Goal: Task Accomplishment & Management: Complete application form

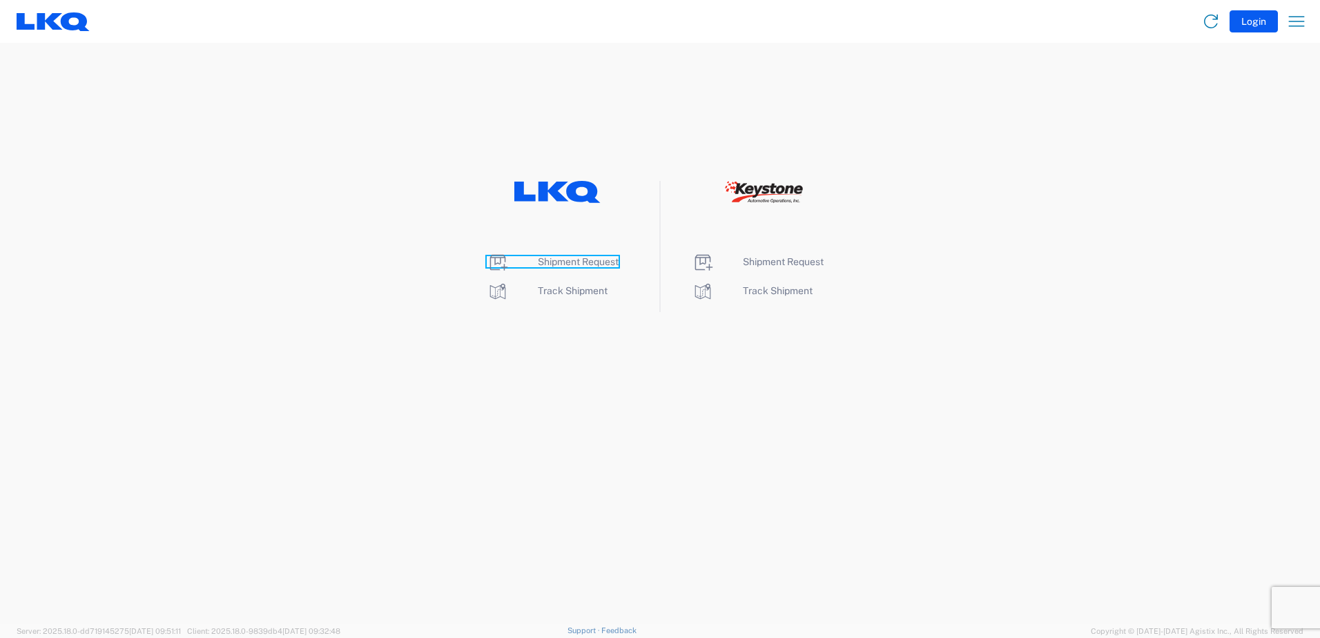
click at [576, 263] on span "Shipment Request" at bounding box center [578, 261] width 81 height 11
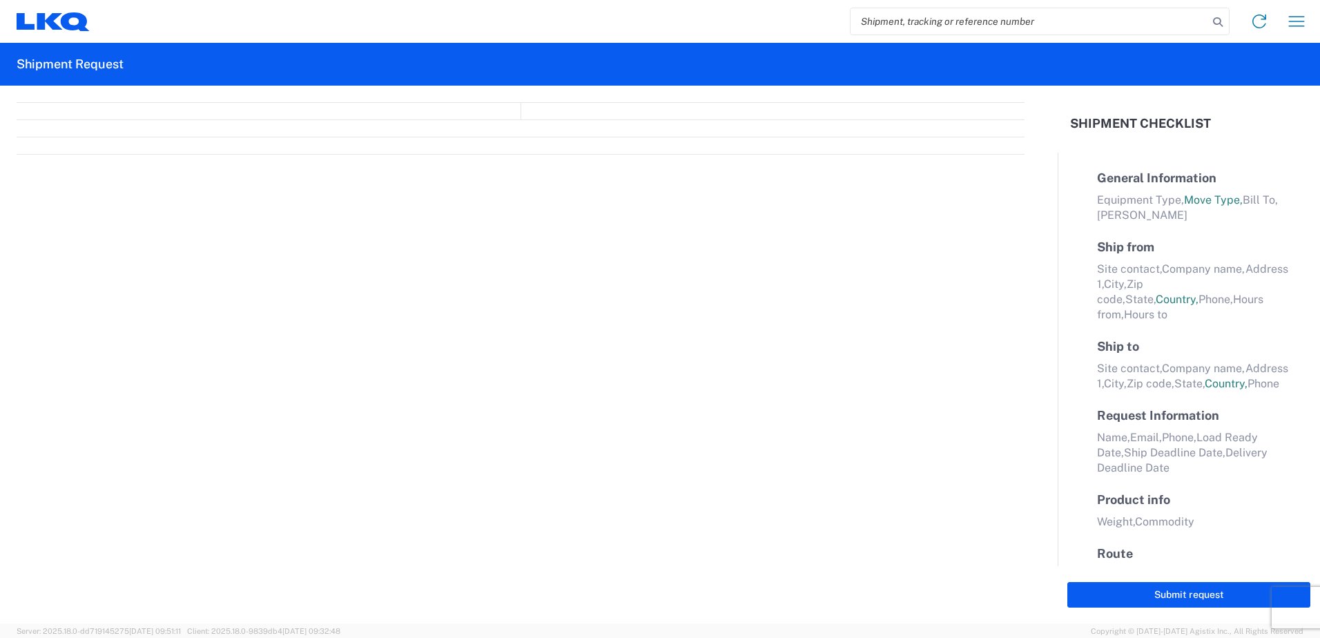
select select "FULL"
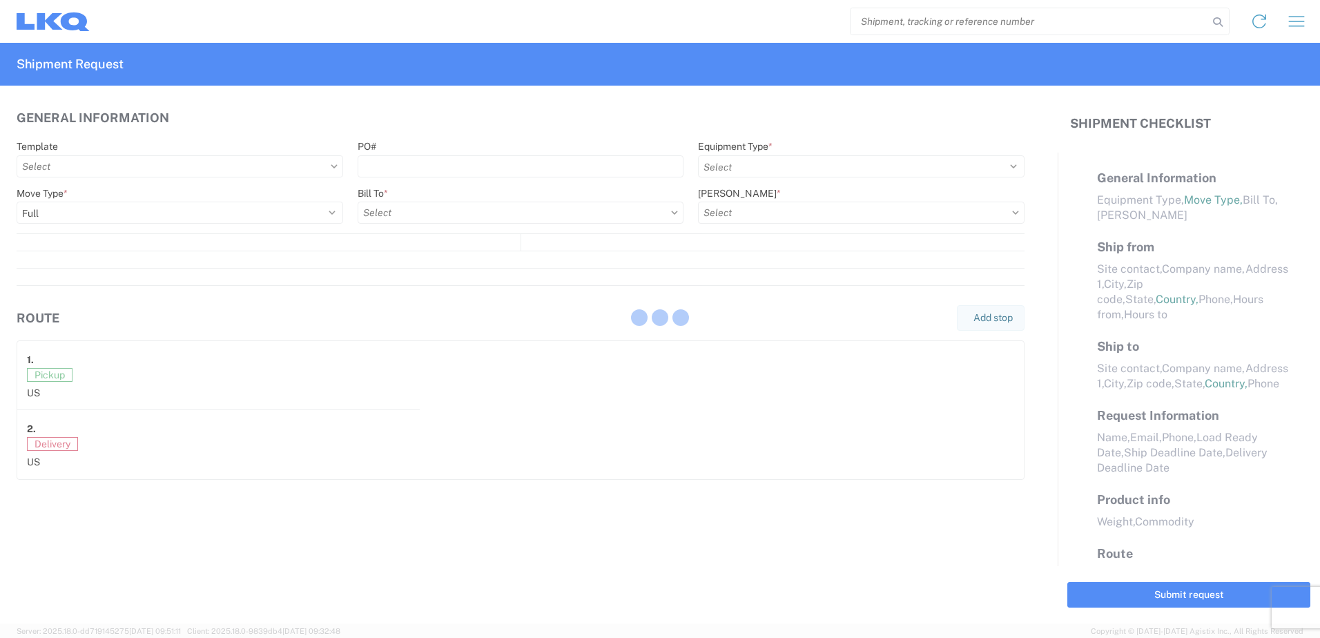
select select "LBS"
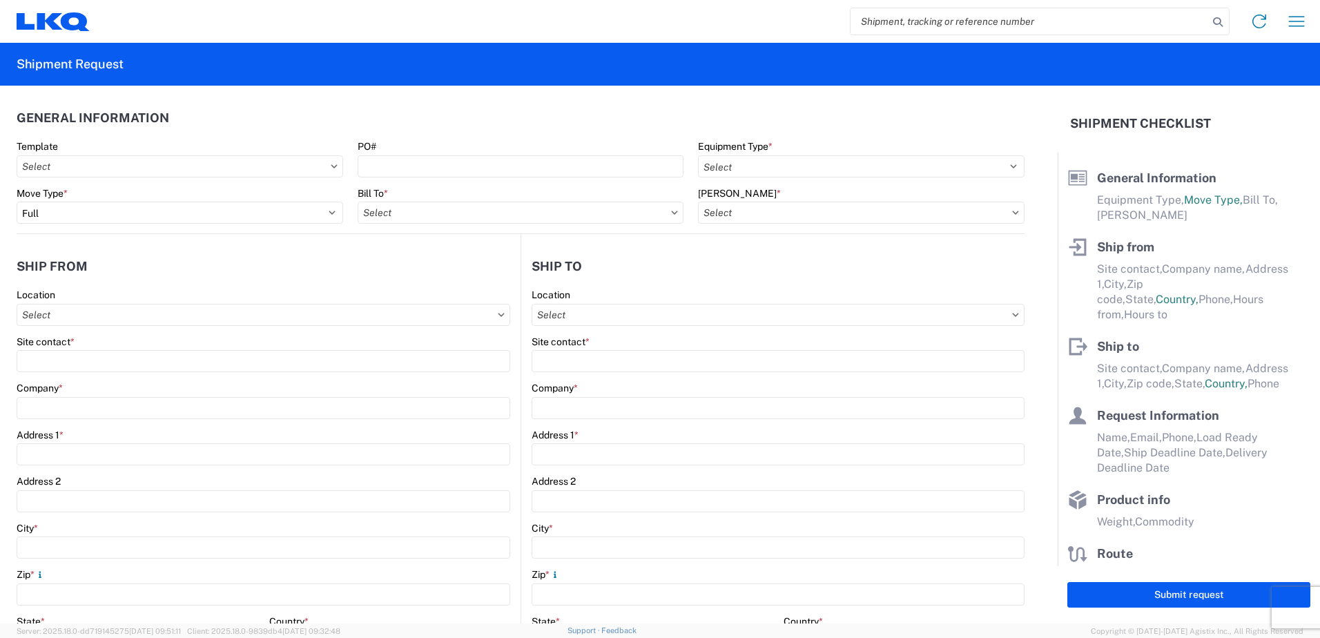
click at [1015, 10] on input "search" at bounding box center [1029, 21] width 358 height 26
click at [1014, 18] on input "search" at bounding box center [1029, 21] width 358 height 26
paste input "56776853"
type input "56776853"
click at [1219, 24] on icon at bounding box center [1217, 21] width 19 height 19
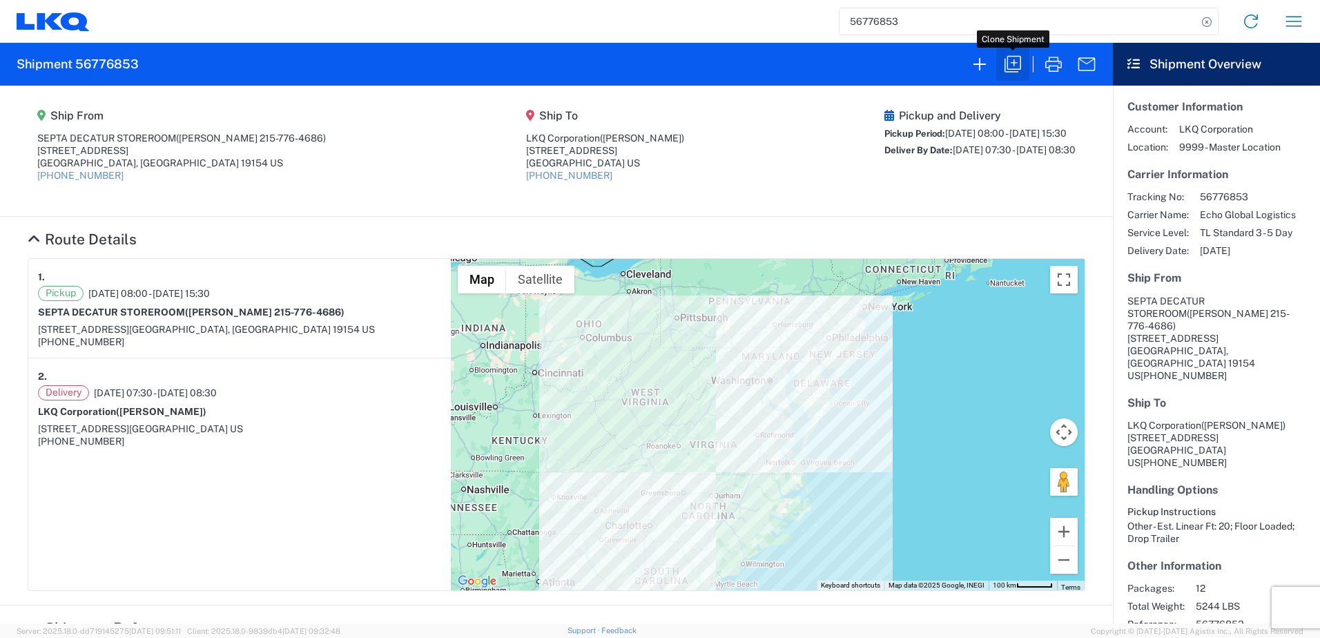
click at [1010, 70] on icon "button" at bounding box center [1012, 64] width 22 height 22
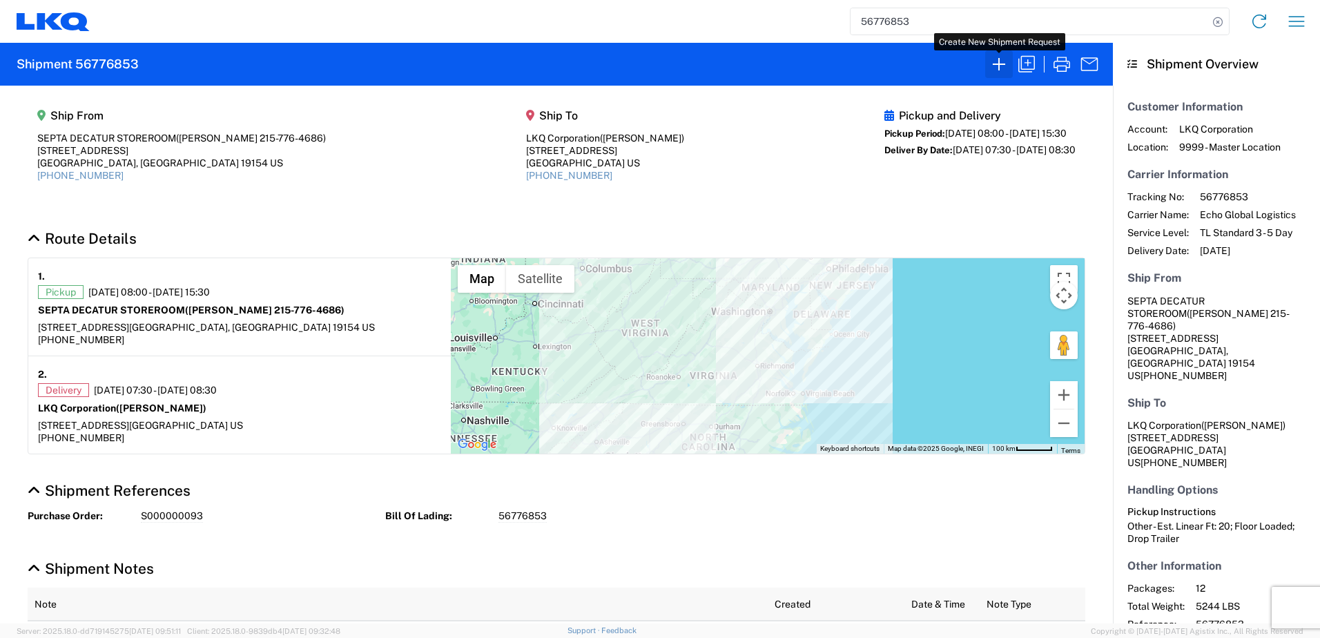
select select "FULL"
select select "US"
select select "LBS"
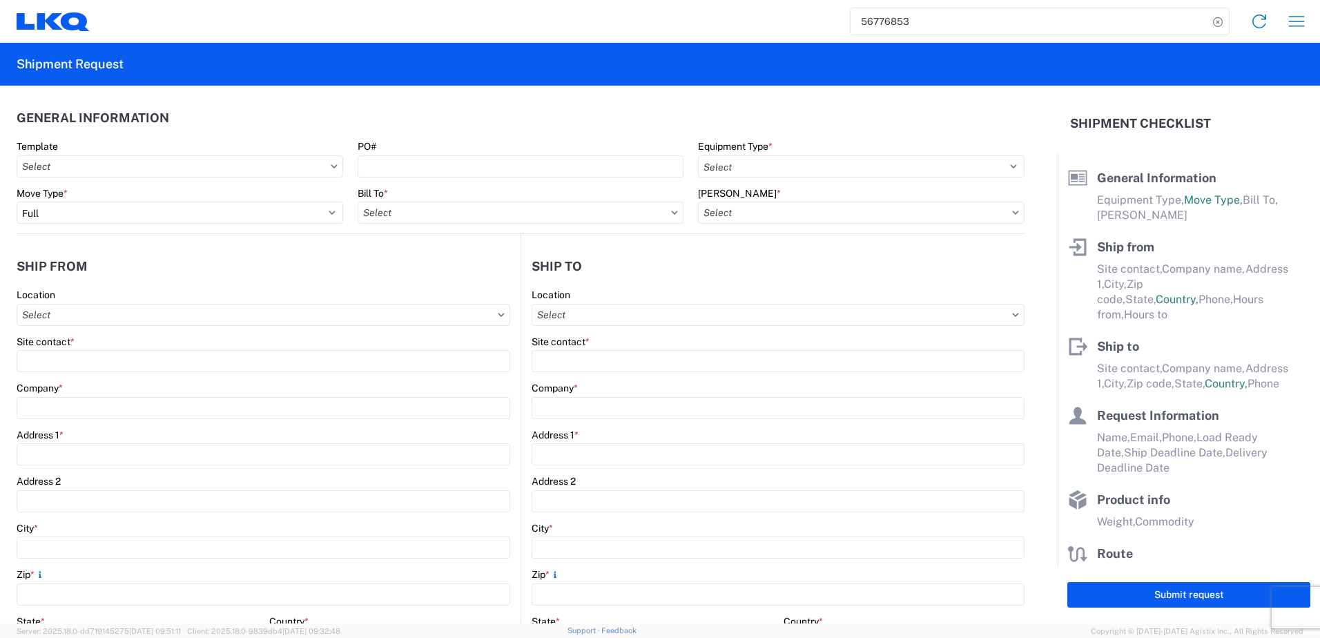
select select "STDV"
select select "PARTIAL_TL"
type input "Matthew Dooner 215-776-4686"
type input "SEPTA DECATUR STOREROOM"
type input "10551 DECATUR RD"
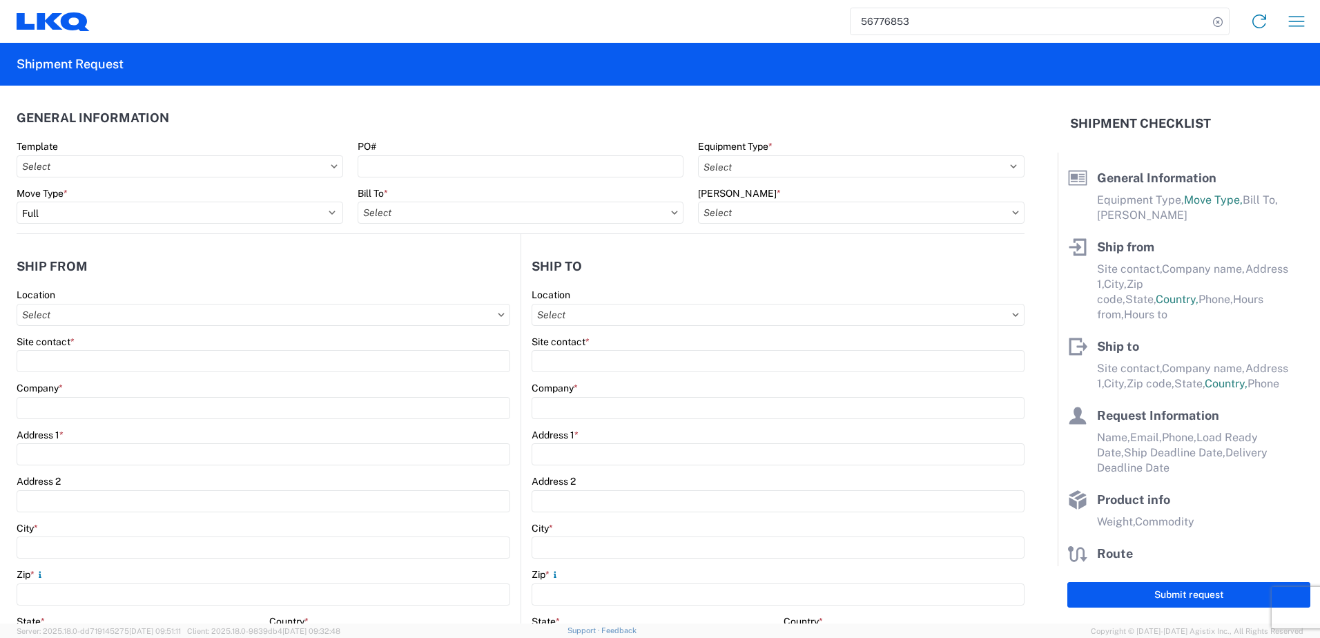
type input "PHILADELPHIA"
type input "19154"
type input "Brandon Adams"
type input "LKQ Corporation"
type input "905 J R Industrial Dr"
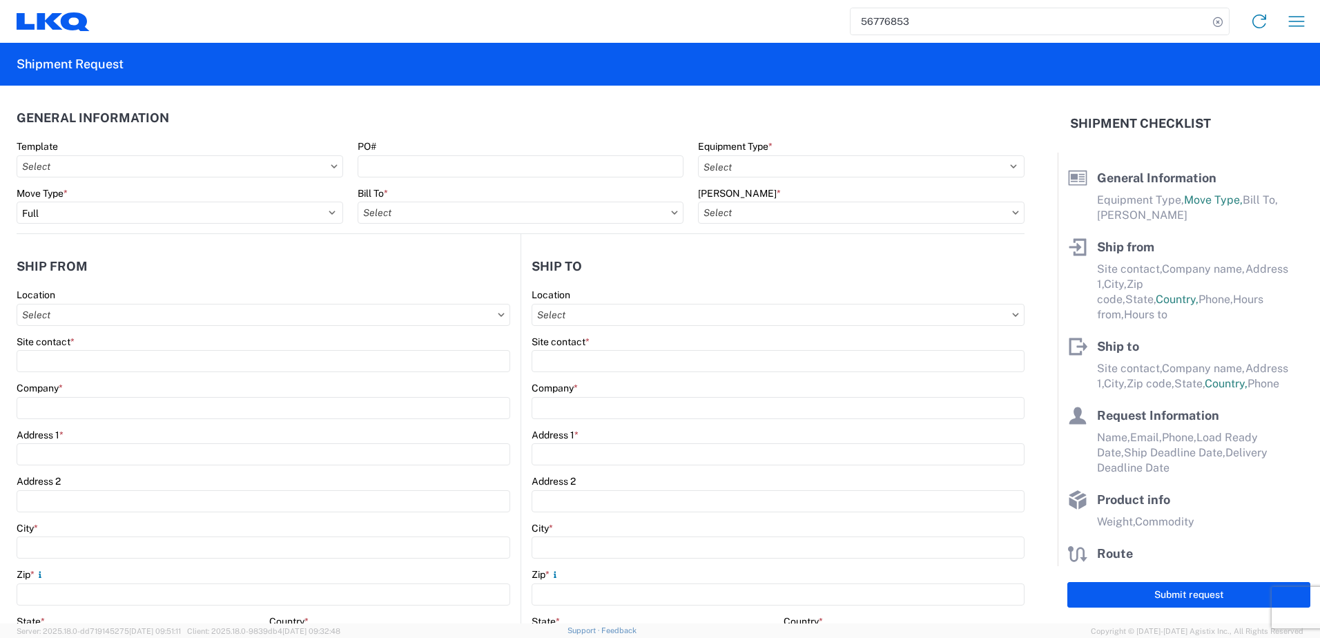
type input "Sanford"
type input "27332"
type input "Unity"
type input "greenbeanlogistics@lkqcorp.com"
type input "9195695683"
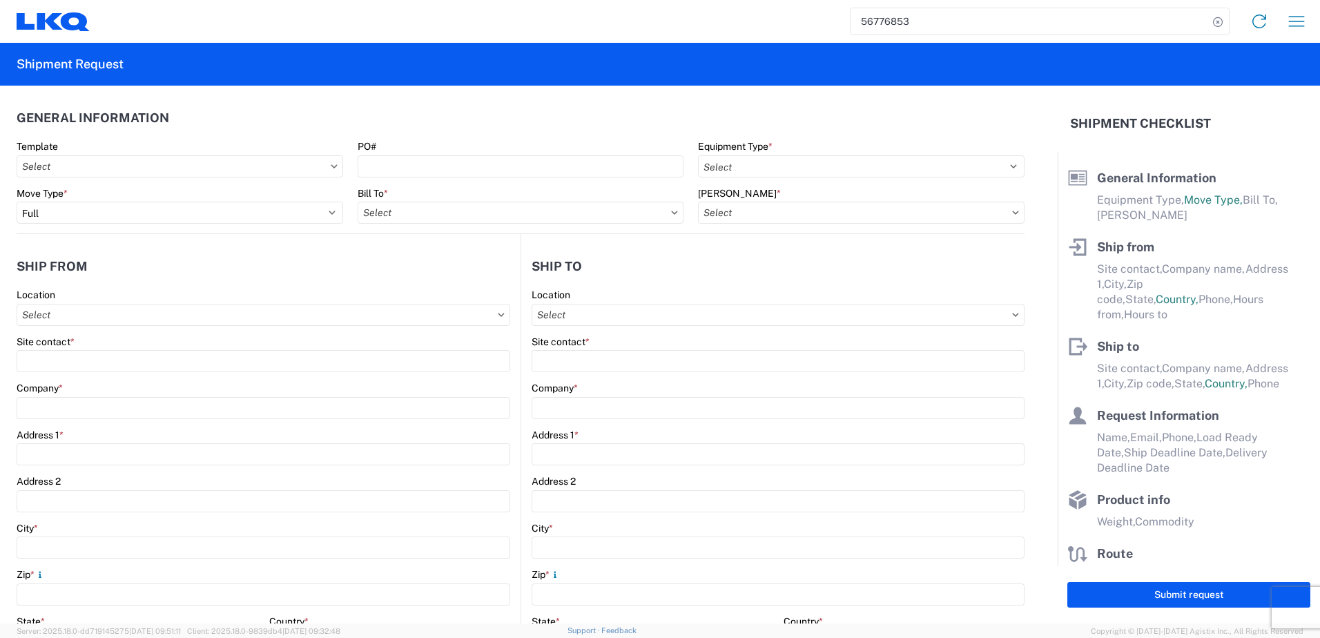
type input "2025-09-11"
type input "2025-09-12"
type textarea "PLEASE DO NOT SCHEDULE WITH TFORCE, XPO, or ARRIVE - USE ECHO: NATHAN SEELEY"
type input "5244"
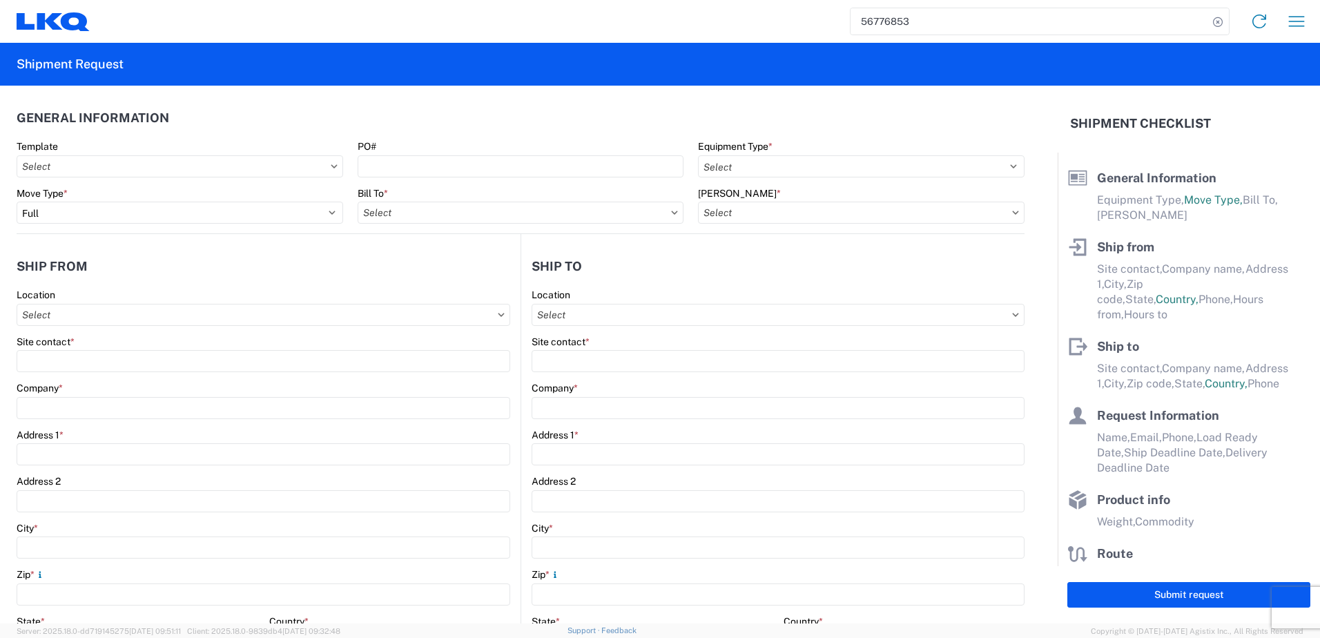
type input "Other"
type input "12"
type input "48"
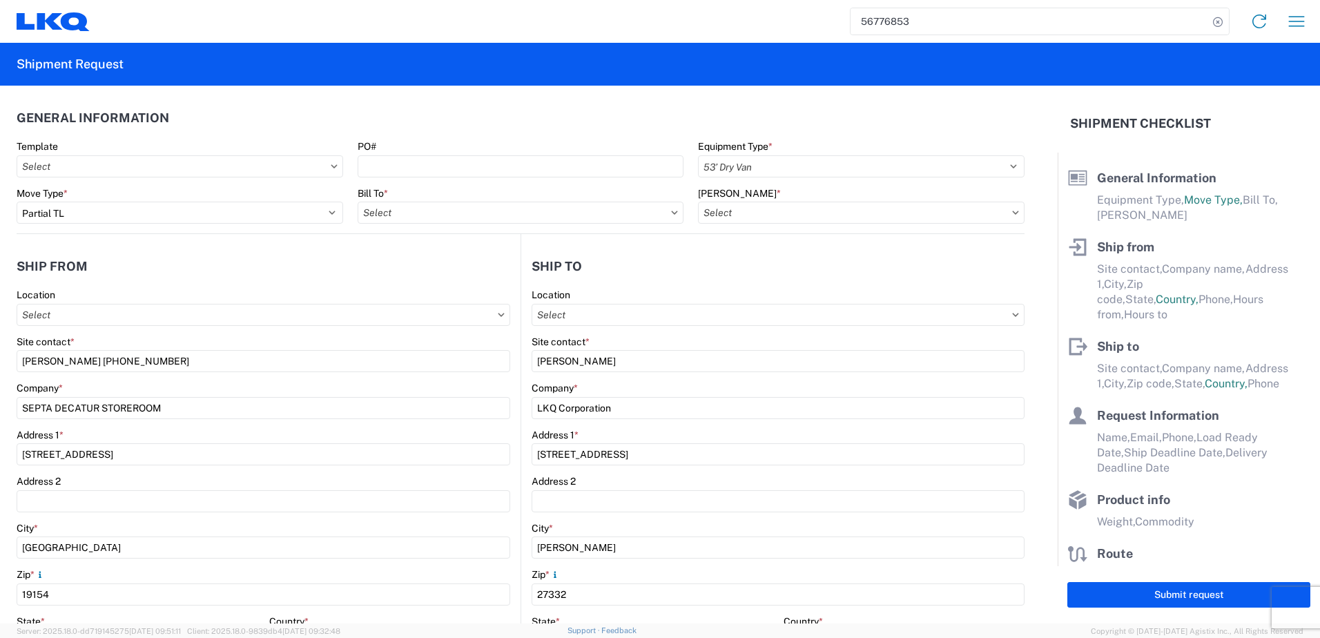
select select "PA"
select select "US"
select select "8 Corrosive"
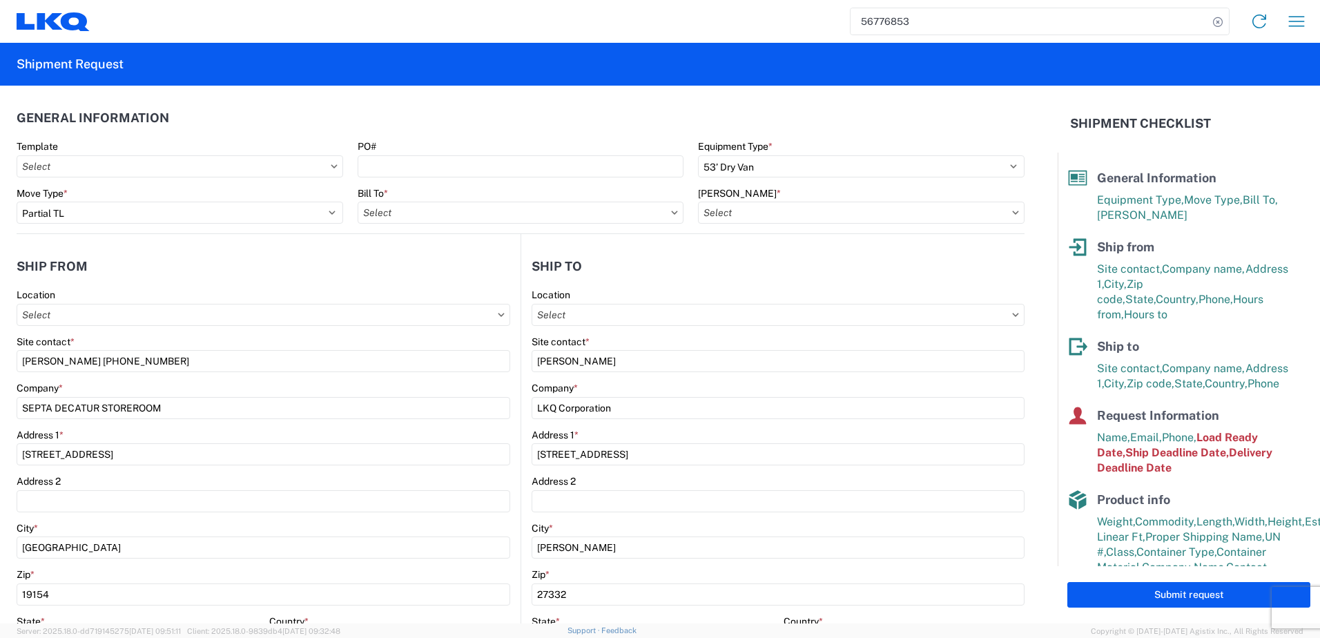
type input "1921 - LKQ Sanford"
type input "1882 - North American ATK Corporation"
type input "1882-3300-50180-0000 - 1882 Freight In - Parts, 1882-3300-50180-0000 - 1882 Fre…"
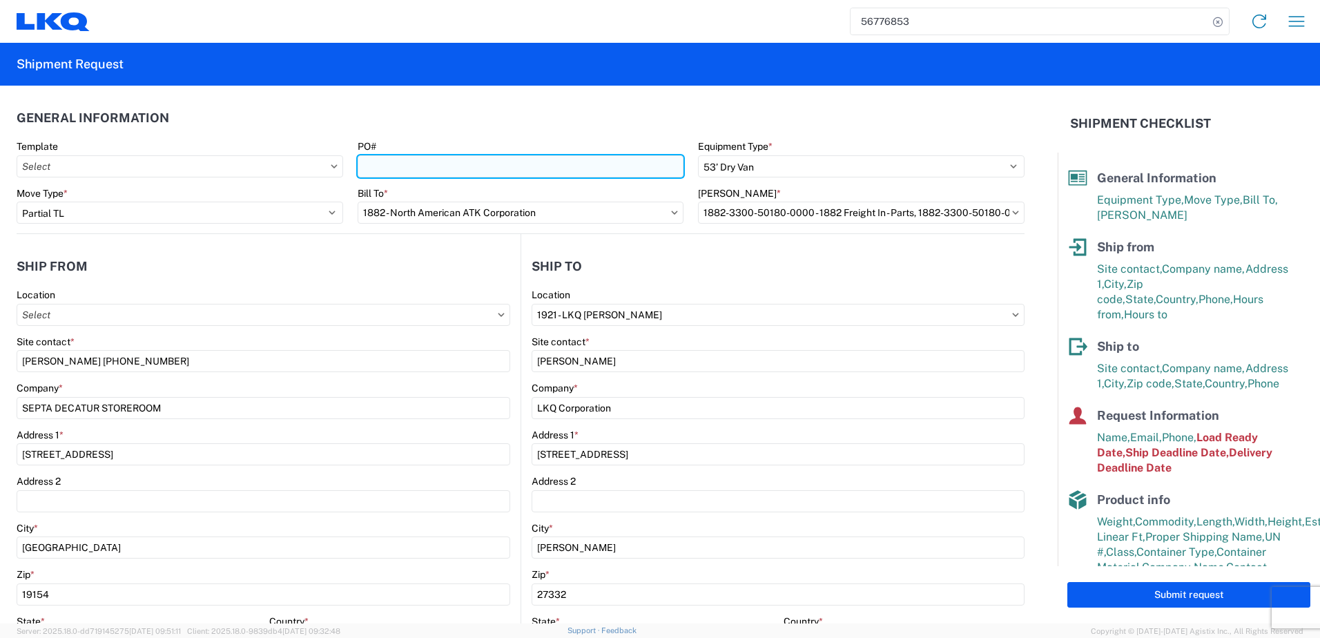
click at [381, 159] on input "PO#" at bounding box center [521, 166] width 326 height 22
click at [429, 169] on input "PO#" at bounding box center [521, 166] width 326 height 22
paste input "S000000097"
type input "S000000097"
click at [498, 315] on icon at bounding box center [501, 314] width 6 height 3
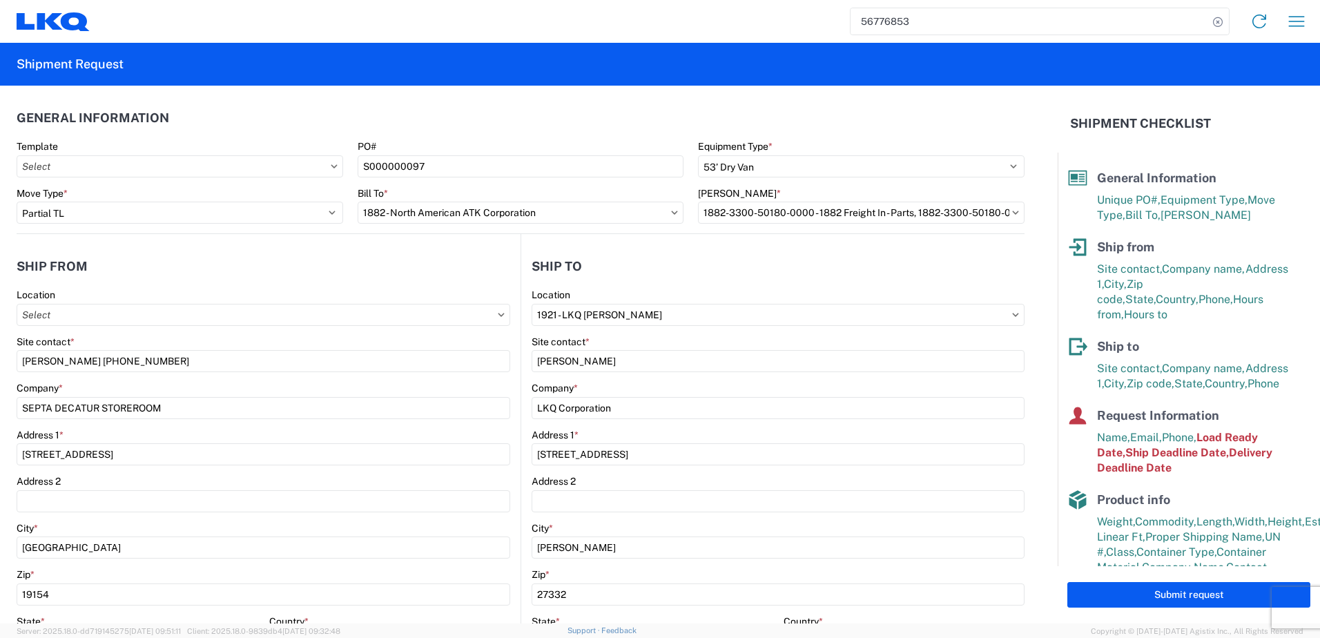
click at [498, 316] on icon at bounding box center [501, 315] width 7 height 4
click at [380, 311] on input "Location" at bounding box center [263, 315] width 493 height 22
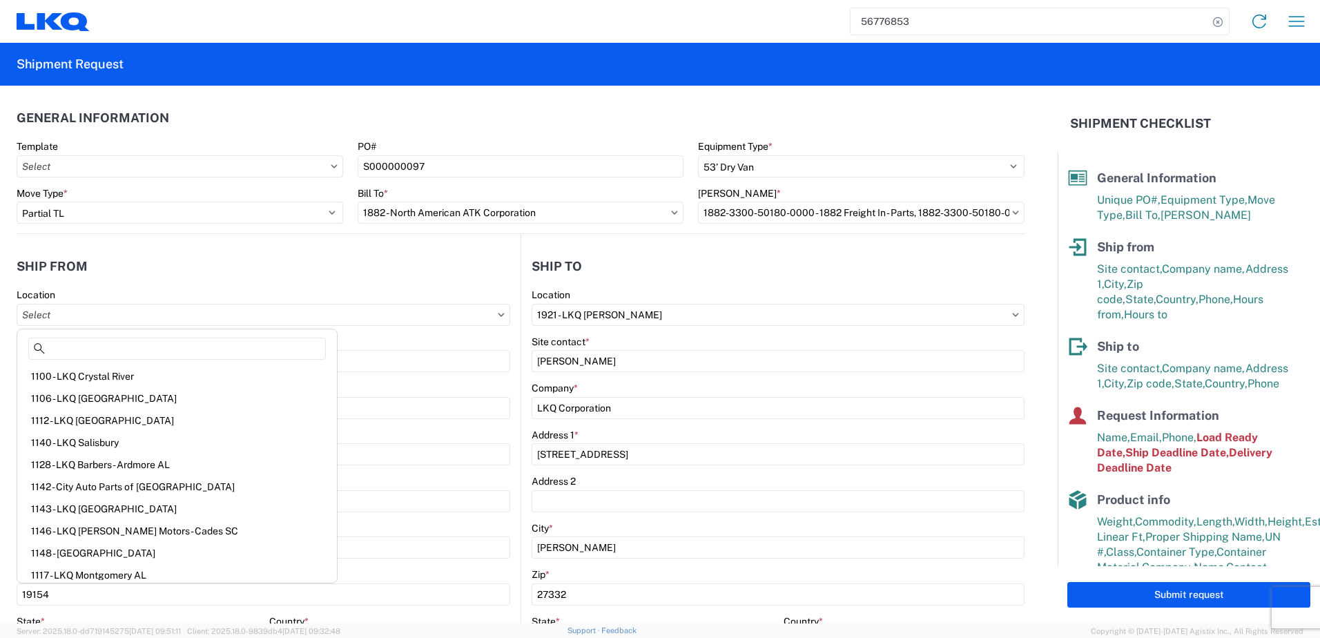
click at [206, 285] on agx-form-section "Ship from Location Site contact * Matthew Dooner 215-776-4686 Company * SEPTA D…" at bounding box center [269, 542] width 504 height 582
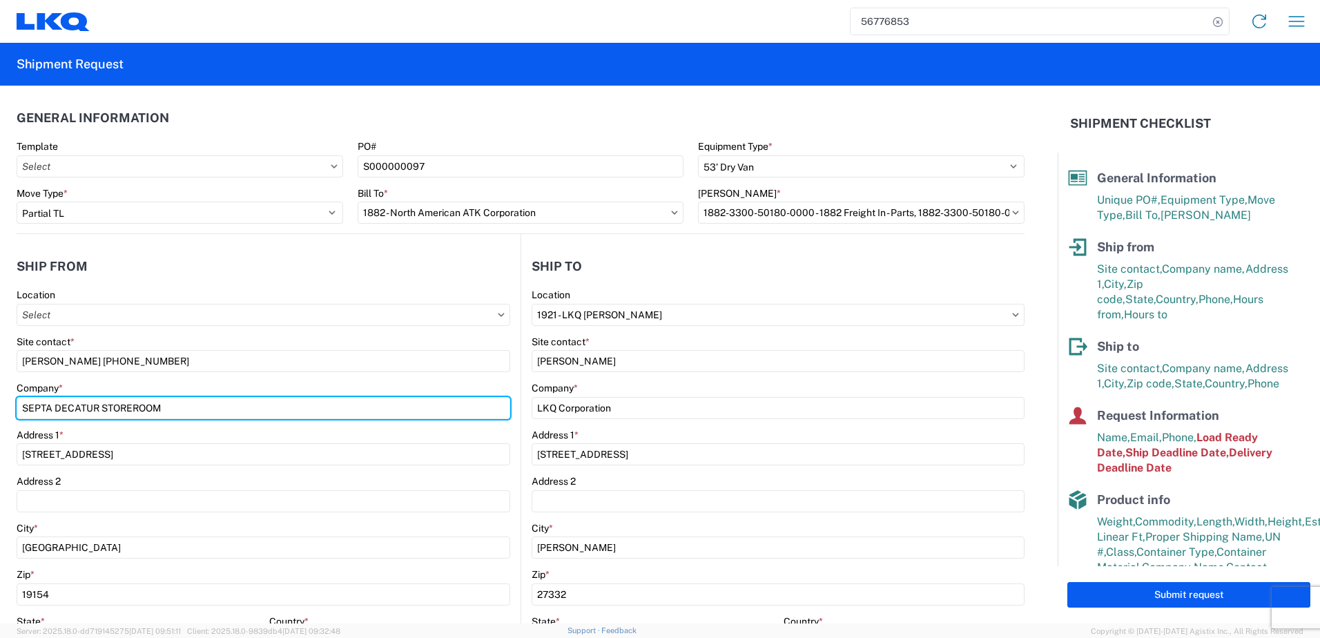
drag, startPoint x: 172, startPoint y: 411, endPoint x: 14, endPoint y: 408, distance: 158.1
click at [14, 408] on form "General Information Template PO# S000000097 Equipment Type * Select 53’ Dry Van…" at bounding box center [528, 355] width 1057 height 538
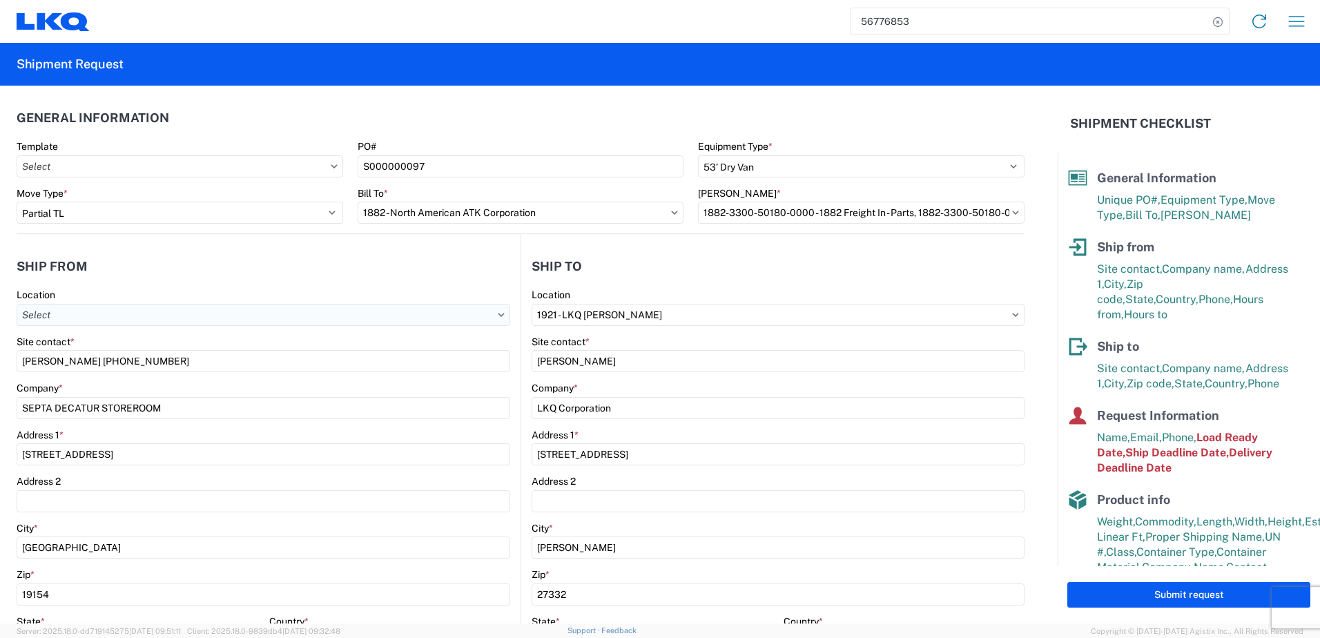
click at [161, 319] on input "Location" at bounding box center [263, 315] width 493 height 22
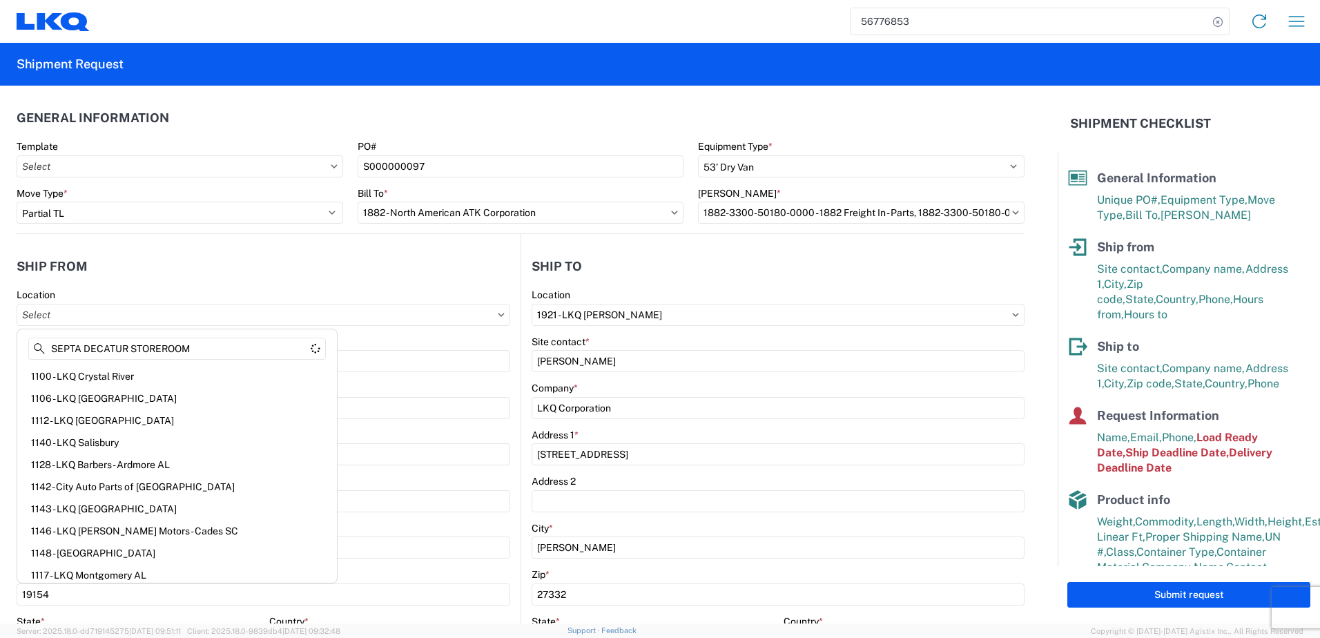
type input "SEPTA DECATUR STOREROOM"
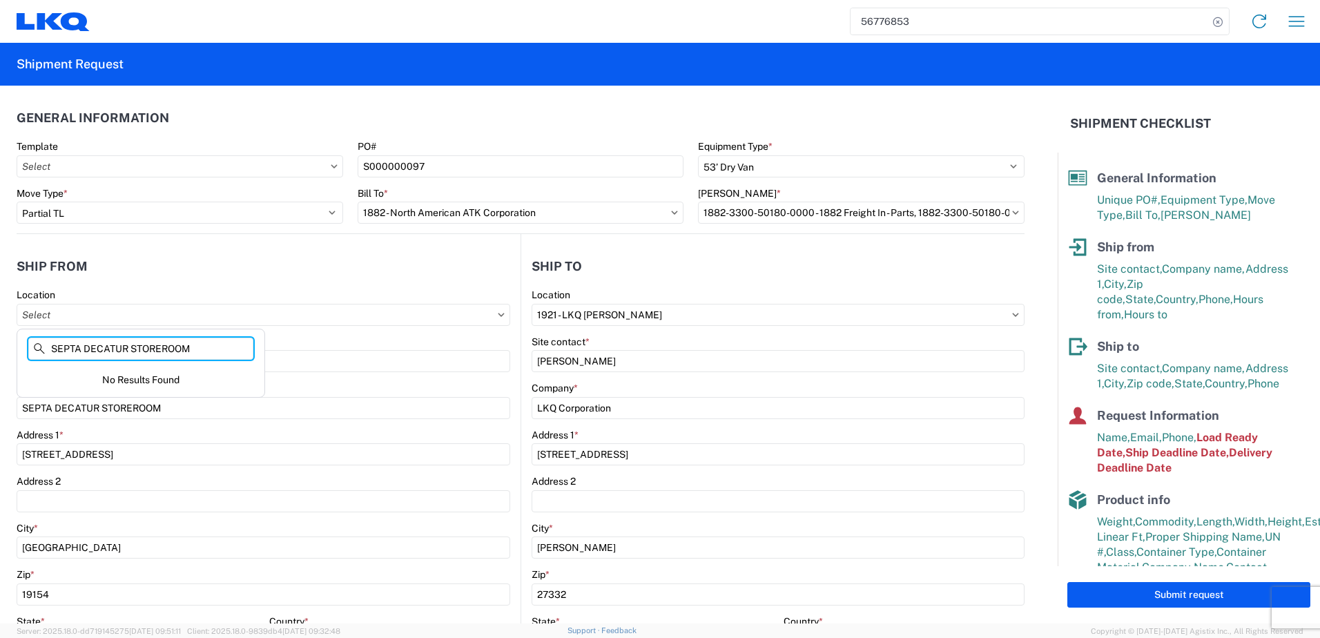
drag, startPoint x: 217, startPoint y: 352, endPoint x: 8, endPoint y: 324, distance: 210.3
click at [8, 324] on agx-block-ui "56776853 Home Shipment request Shipment tracking Shipment Request General Infor…" at bounding box center [660, 319] width 1320 height 638
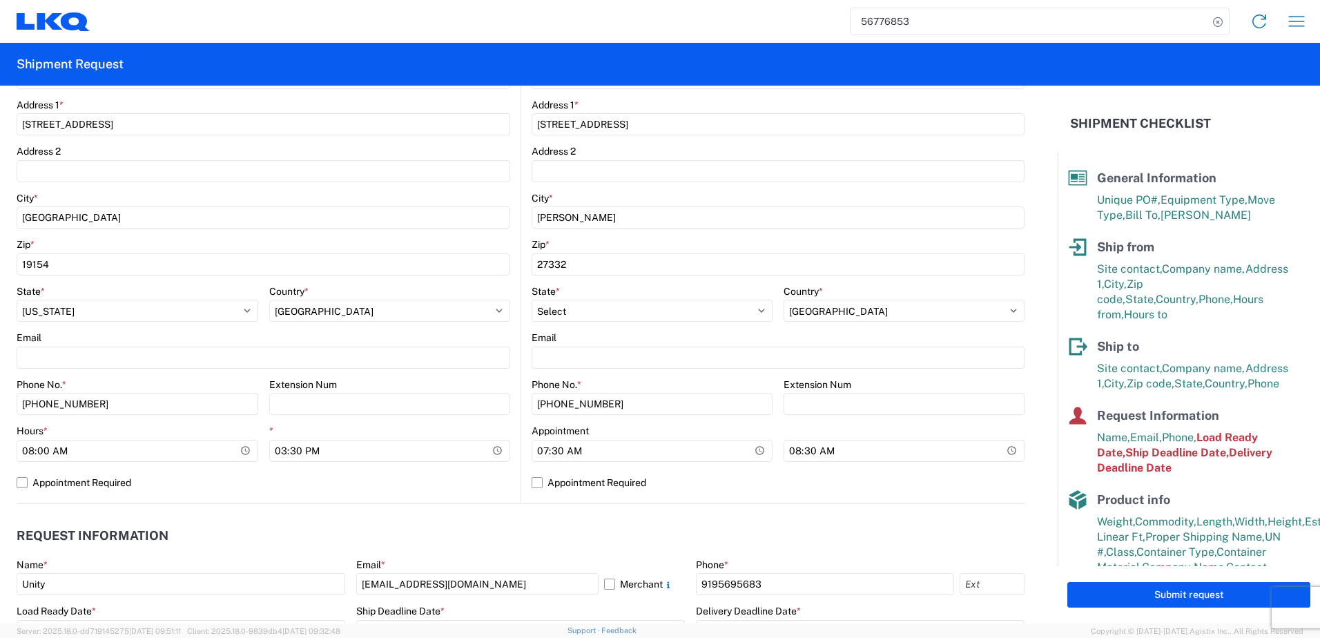
scroll to position [414, 0]
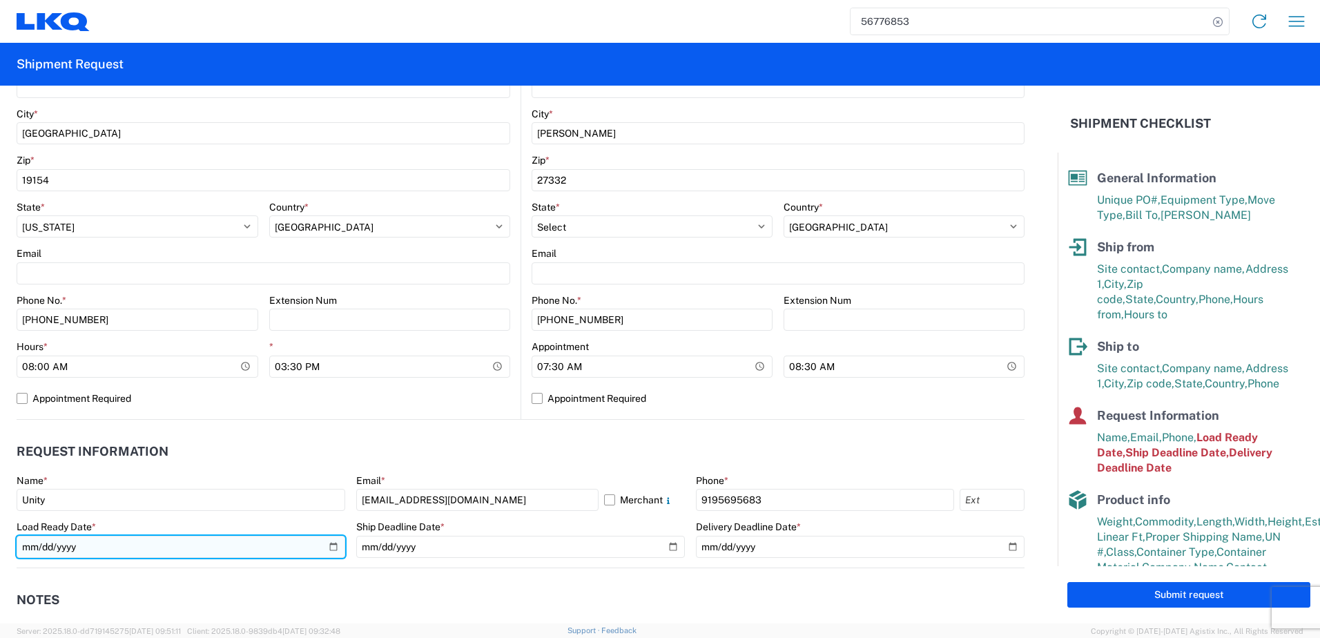
click at [326, 544] on input "2025-09-11" at bounding box center [181, 547] width 329 height 22
type input "2025-09-12"
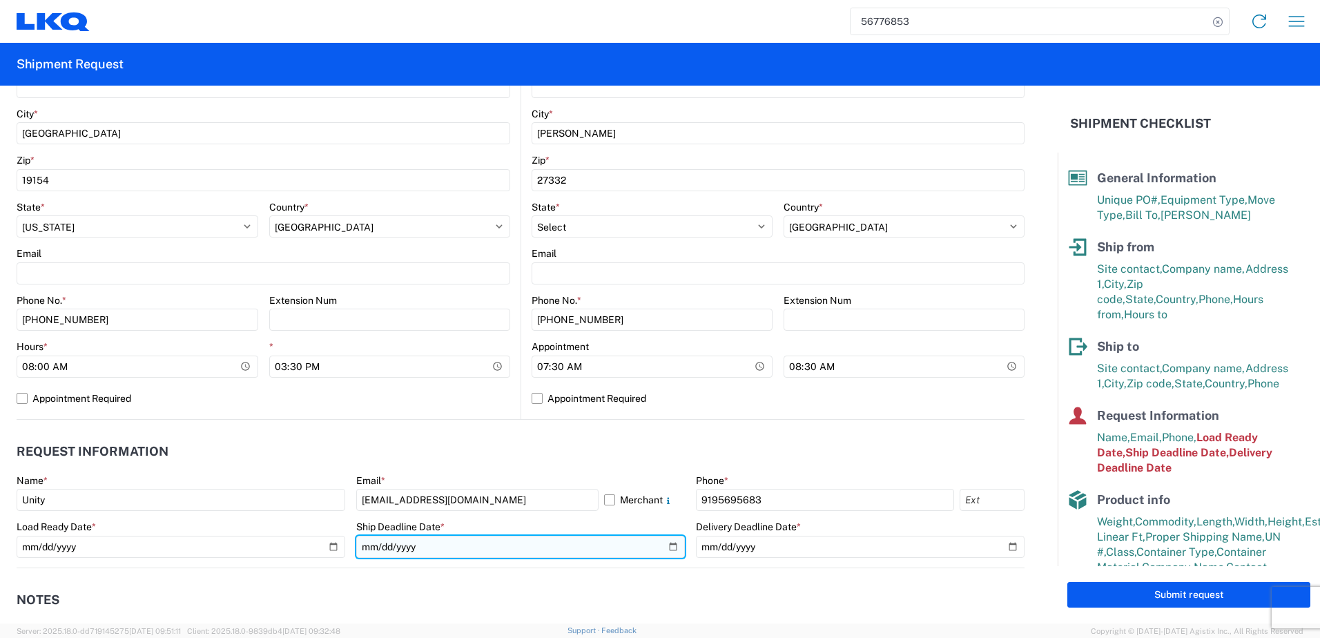
click at [565, 552] on input "2025-09-11" at bounding box center [520, 547] width 329 height 22
click at [664, 542] on input "2025-09-11" at bounding box center [520, 547] width 329 height 22
type input "2025-09-16"
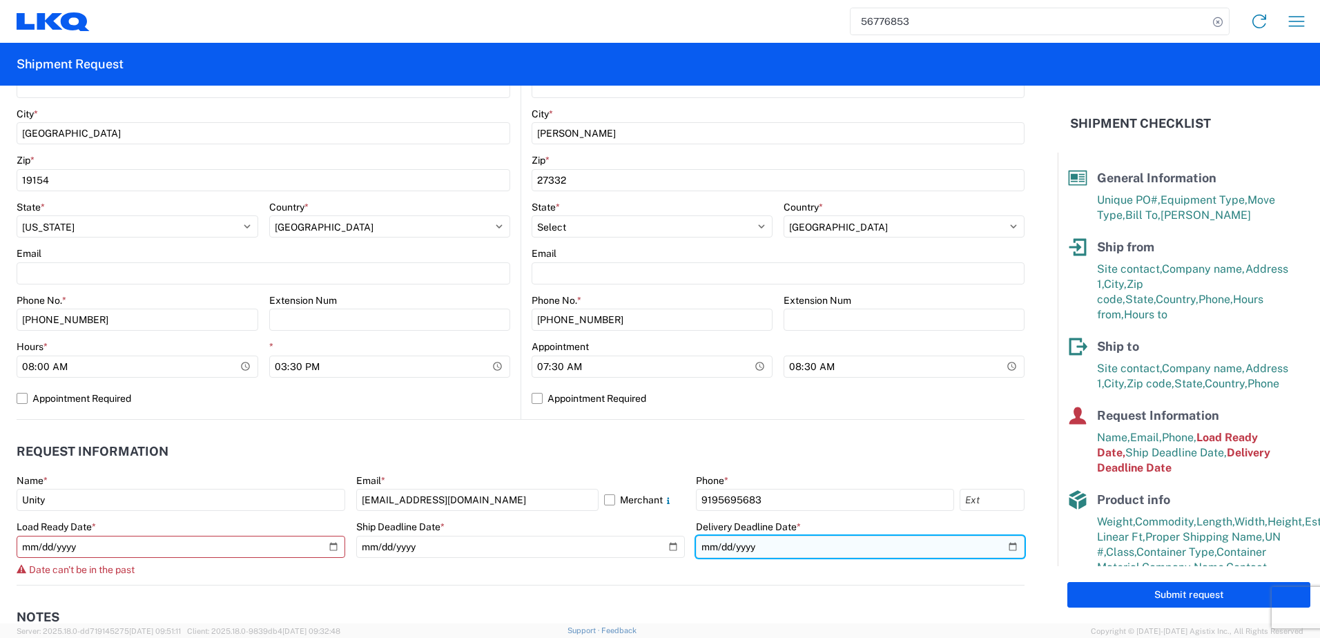
click at [805, 543] on input "2025-09-12" at bounding box center [860, 547] width 329 height 22
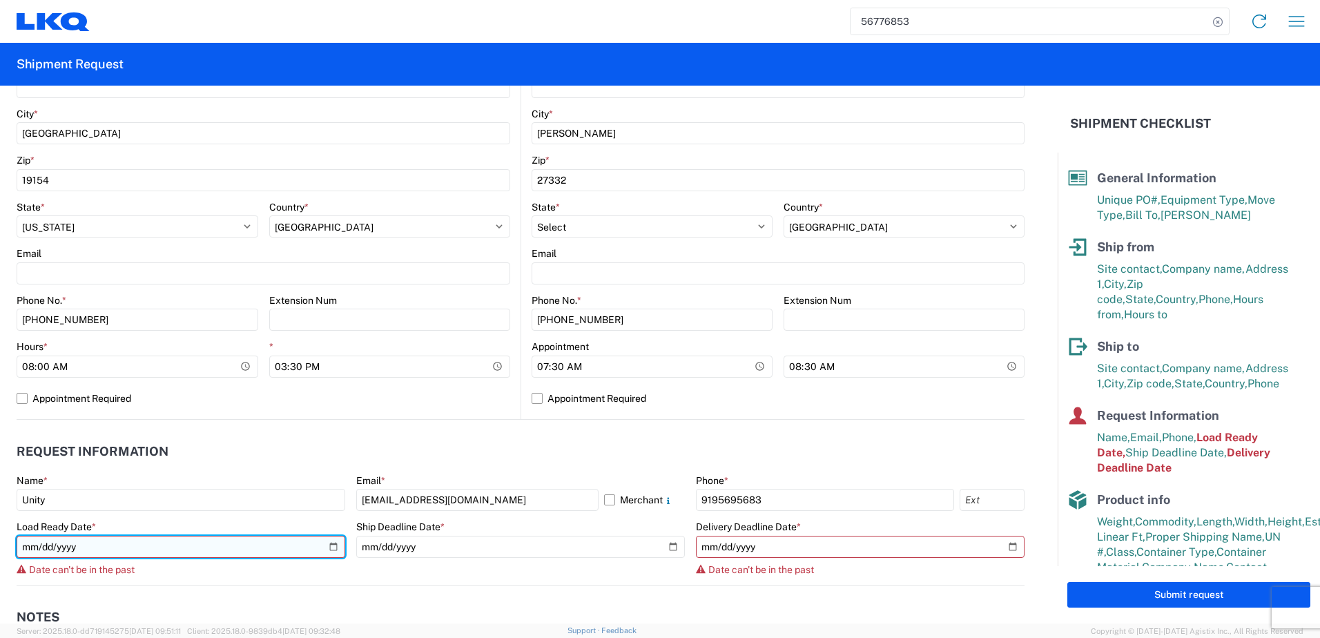
click at [333, 547] on input "2025-09-12" at bounding box center [181, 547] width 329 height 22
click at [326, 547] on input "2025-09-12" at bounding box center [181, 547] width 329 height 22
drag, startPoint x: 282, startPoint y: 545, endPoint x: 273, endPoint y: 546, distance: 9.0
click at [282, 545] on input "2025-09-12" at bounding box center [181, 547] width 329 height 22
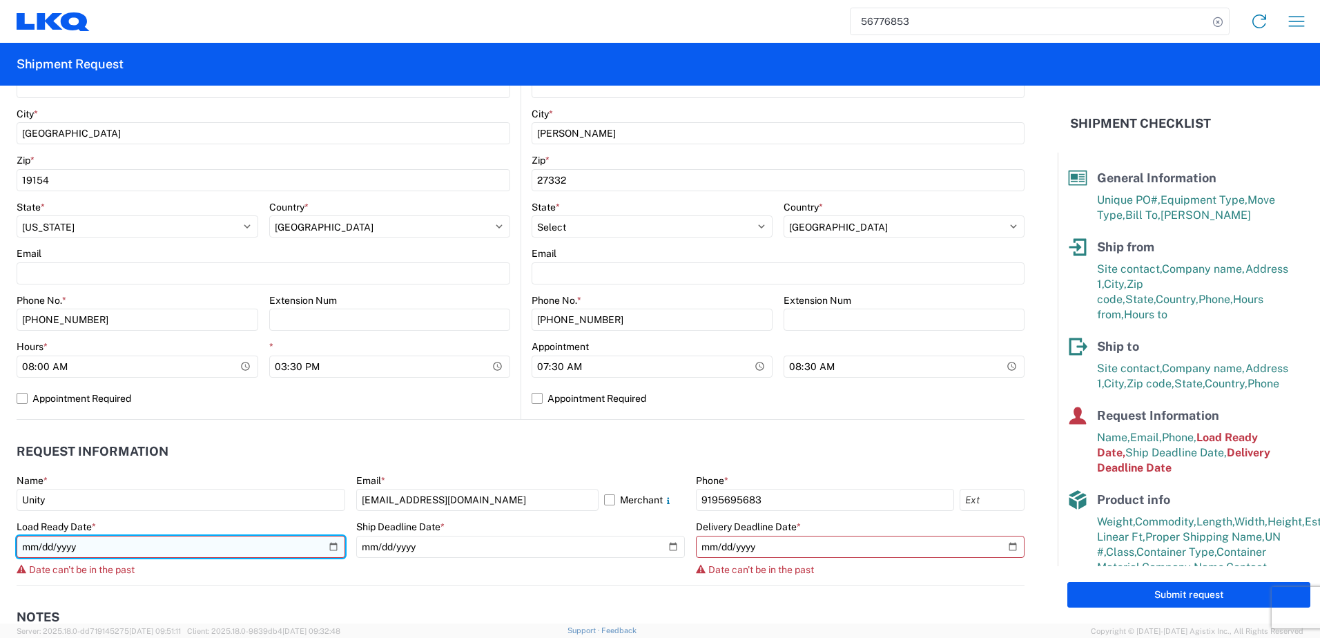
click at [324, 546] on input "2025-09-12" at bounding box center [181, 547] width 329 height 22
type input "2025-09-15"
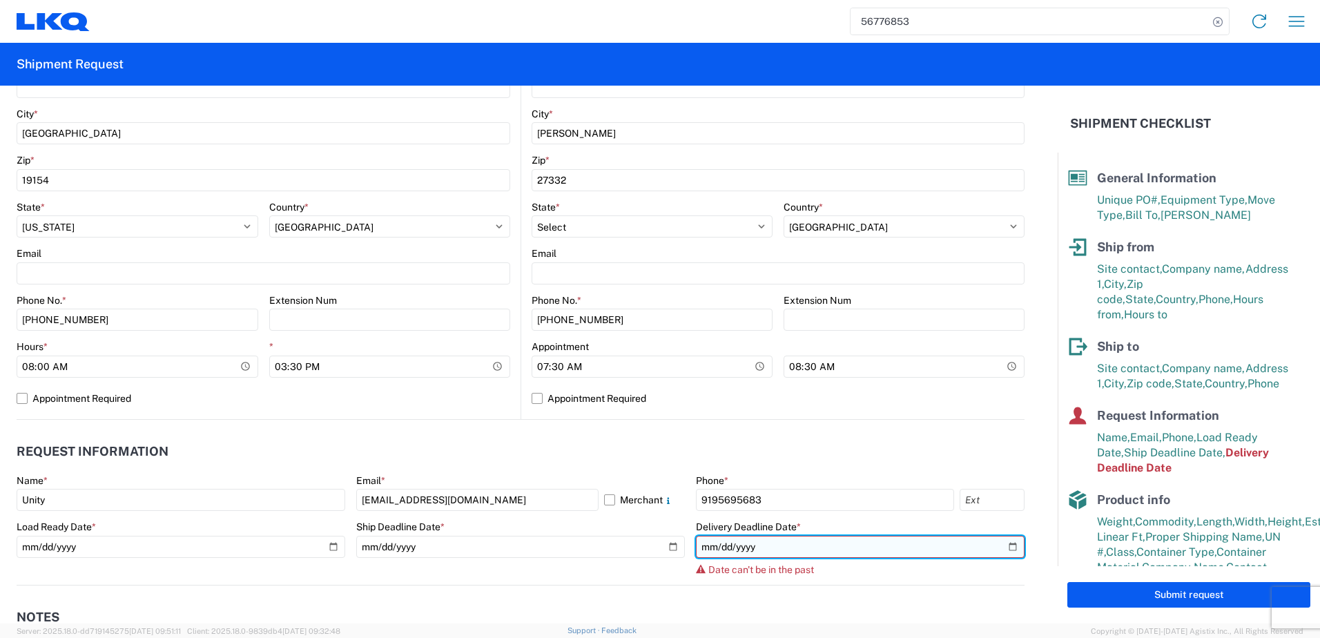
click at [1006, 545] on input "2025-09-12" at bounding box center [860, 547] width 329 height 22
type input "2025-09-18"
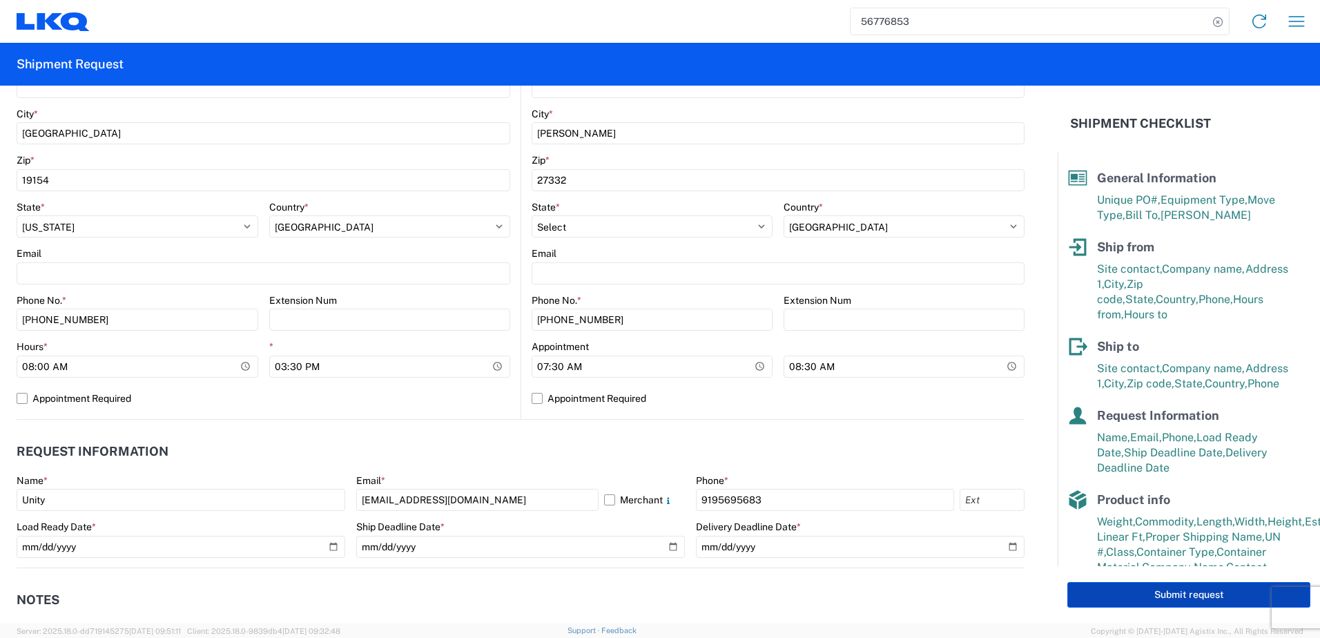
click at [1186, 591] on button "Submit request" at bounding box center [1188, 595] width 243 height 26
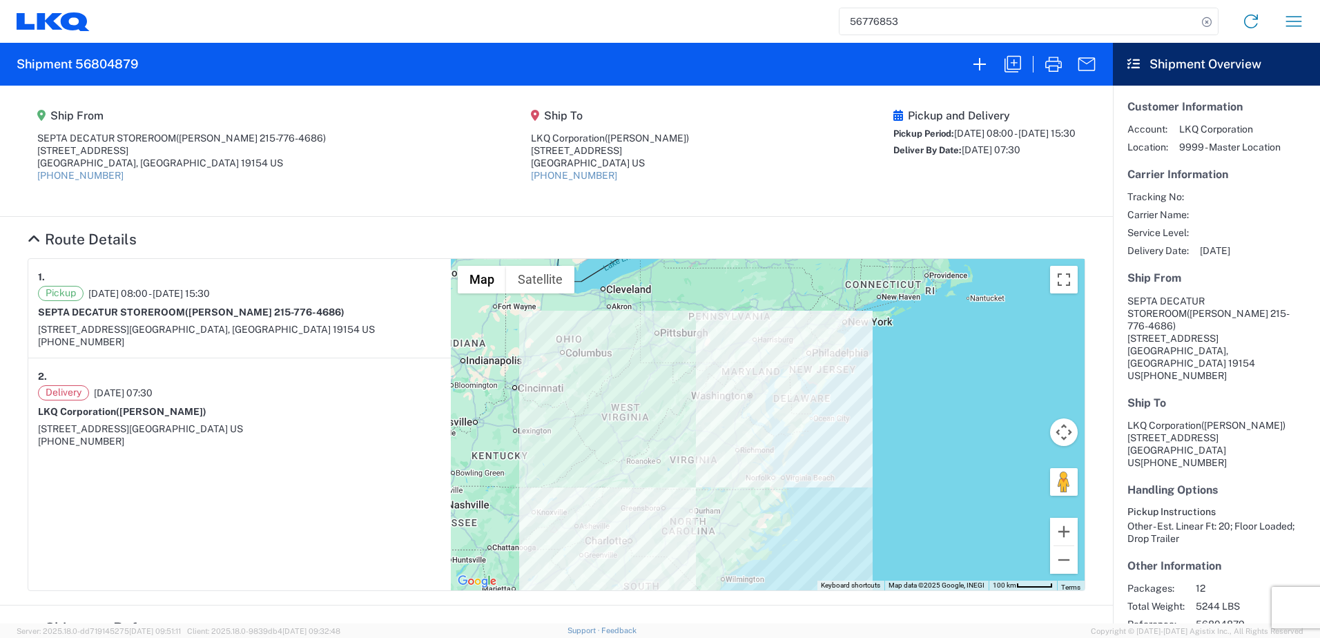
click at [141, 57] on agx-form-header "Shipment 56804879" at bounding box center [556, 64] width 1113 height 43
drag, startPoint x: 138, startPoint y: 63, endPoint x: 75, endPoint y: 59, distance: 62.9
click at [75, 59] on h2 "Shipment 56804879" at bounding box center [77, 64] width 121 height 17
copy h2 "56804879"
